Goal: Task Accomplishment & Management: Use online tool/utility

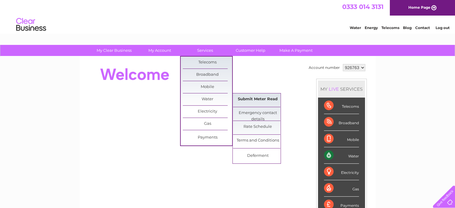
click at [250, 100] on link "Submit Meter Read" at bounding box center [257, 99] width 49 height 12
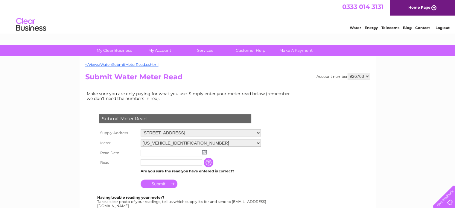
click at [204, 151] on img at bounding box center [204, 152] width 4 height 5
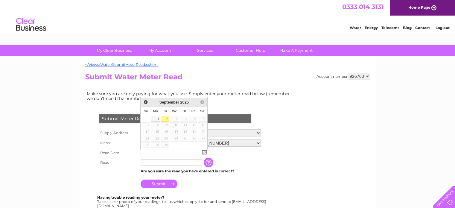
click at [164, 116] on link "2" at bounding box center [165, 119] width 8 height 6
type input "[DATE]"
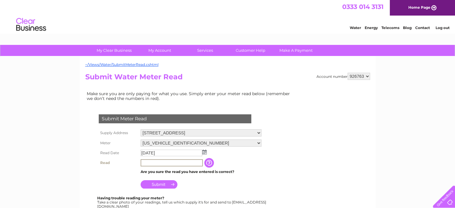
click at [148, 160] on input "text" at bounding box center [172, 162] width 62 height 7
type input "15364"
click at [161, 183] on input "Submit" at bounding box center [159, 184] width 37 height 8
